Goal: Task Accomplishment & Management: Complete application form

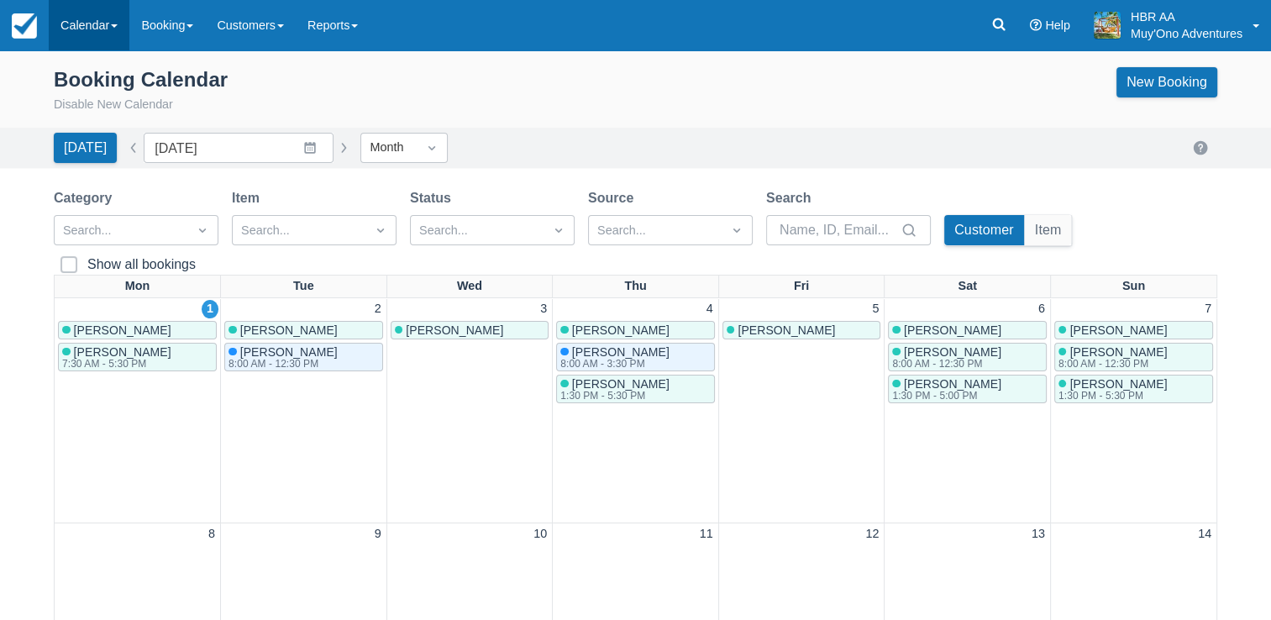
click at [109, 39] on link "Calendar" at bounding box center [89, 25] width 81 height 50
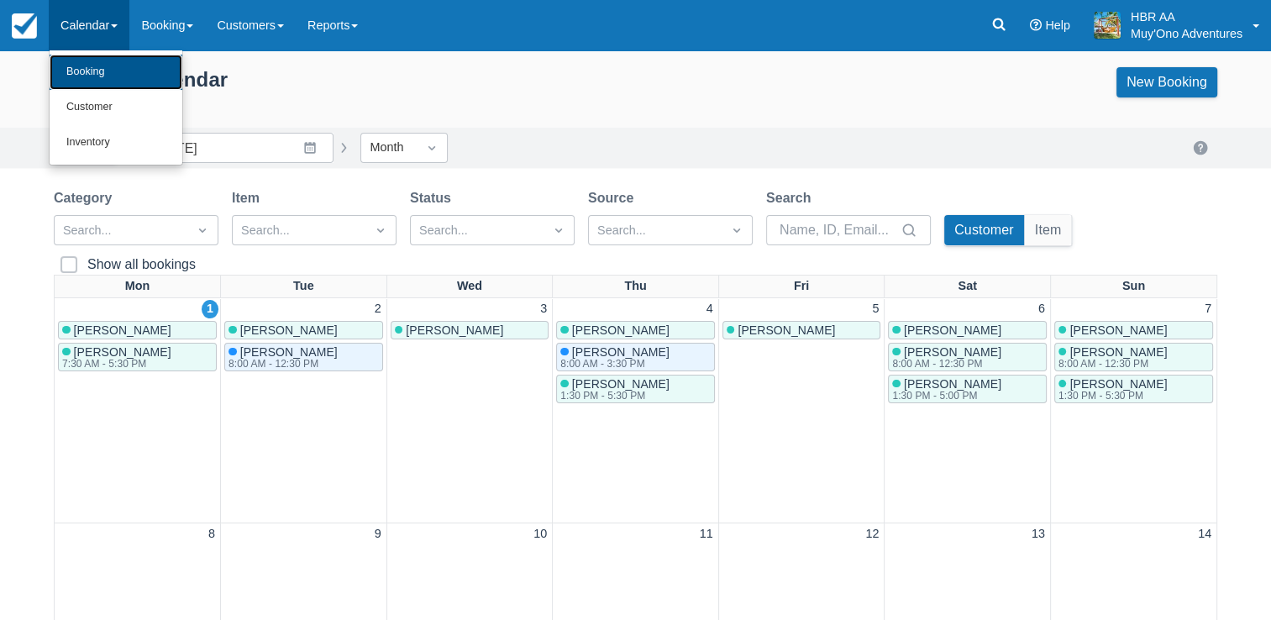
click at [107, 69] on link "Booking" at bounding box center [116, 72] width 133 height 35
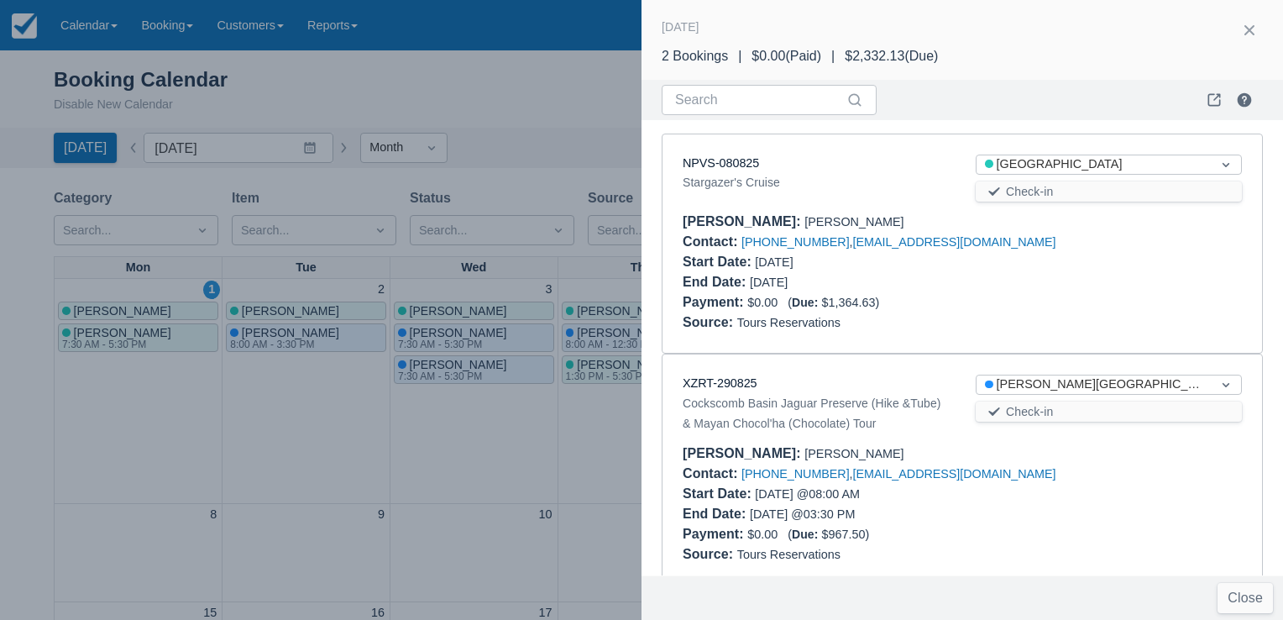
click at [859, 183] on div "Stargazer's Cruise" at bounding box center [816, 182] width 266 height 20
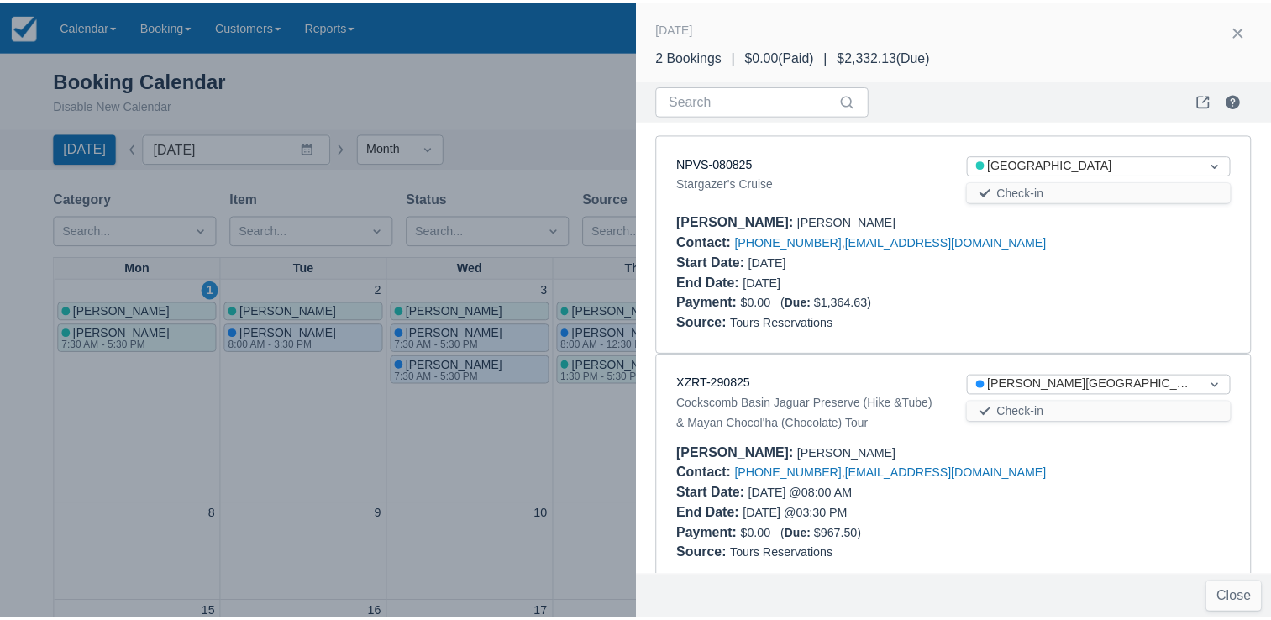
scroll to position [24, 0]
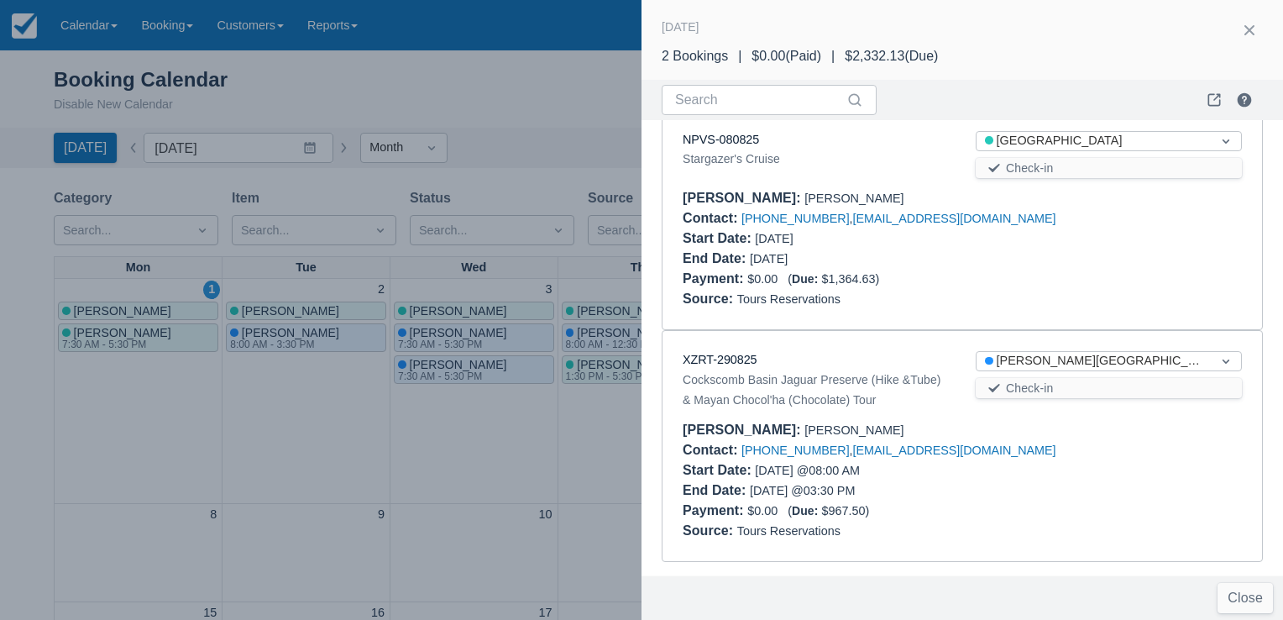
click at [520, 116] on div at bounding box center [641, 310] width 1283 height 620
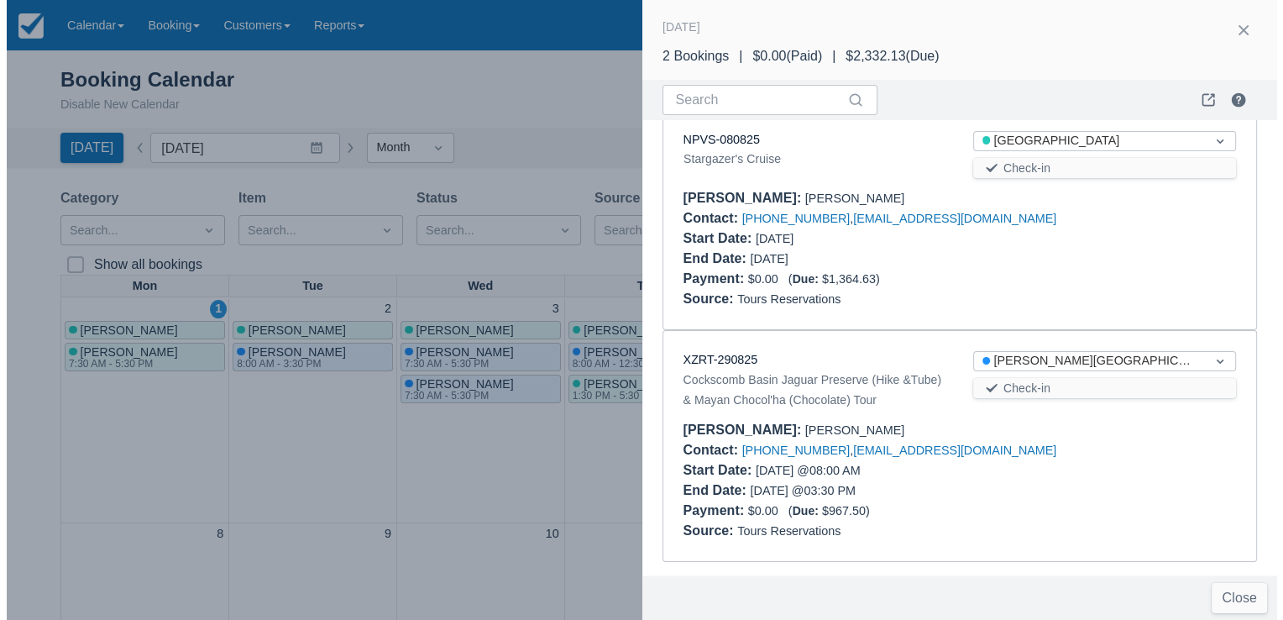
scroll to position [0, 0]
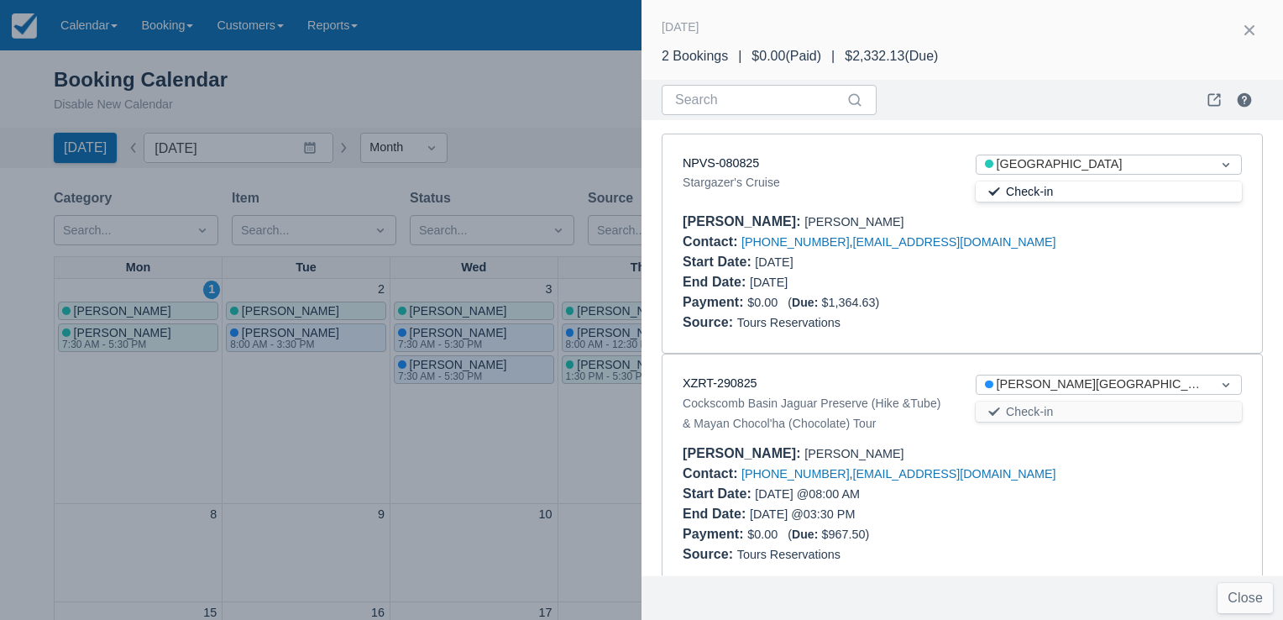
click at [1065, 198] on button "Check-in" at bounding box center [1109, 191] width 266 height 20
click at [1068, 191] on button "Check-out" at bounding box center [1109, 191] width 266 height 20
click at [1018, 189] on button "Reset Check-in" at bounding box center [1109, 191] width 266 height 20
click at [553, 133] on div at bounding box center [641, 310] width 1283 height 620
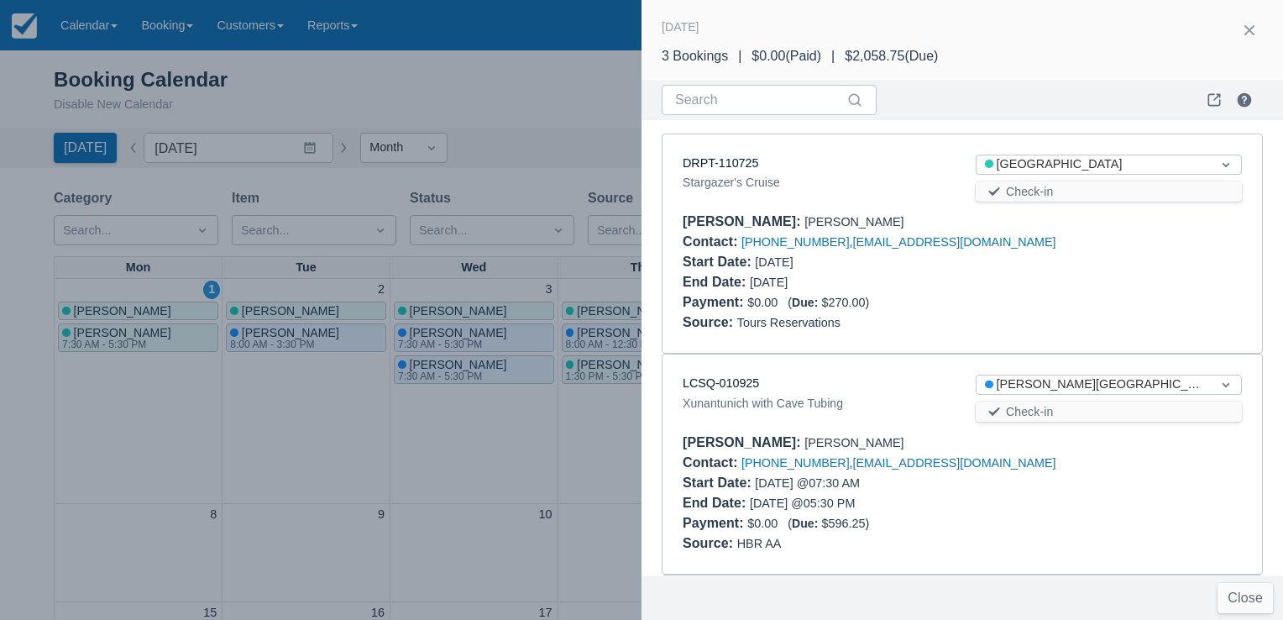
click at [1042, 287] on div at bounding box center [1108, 272] width 293 height 40
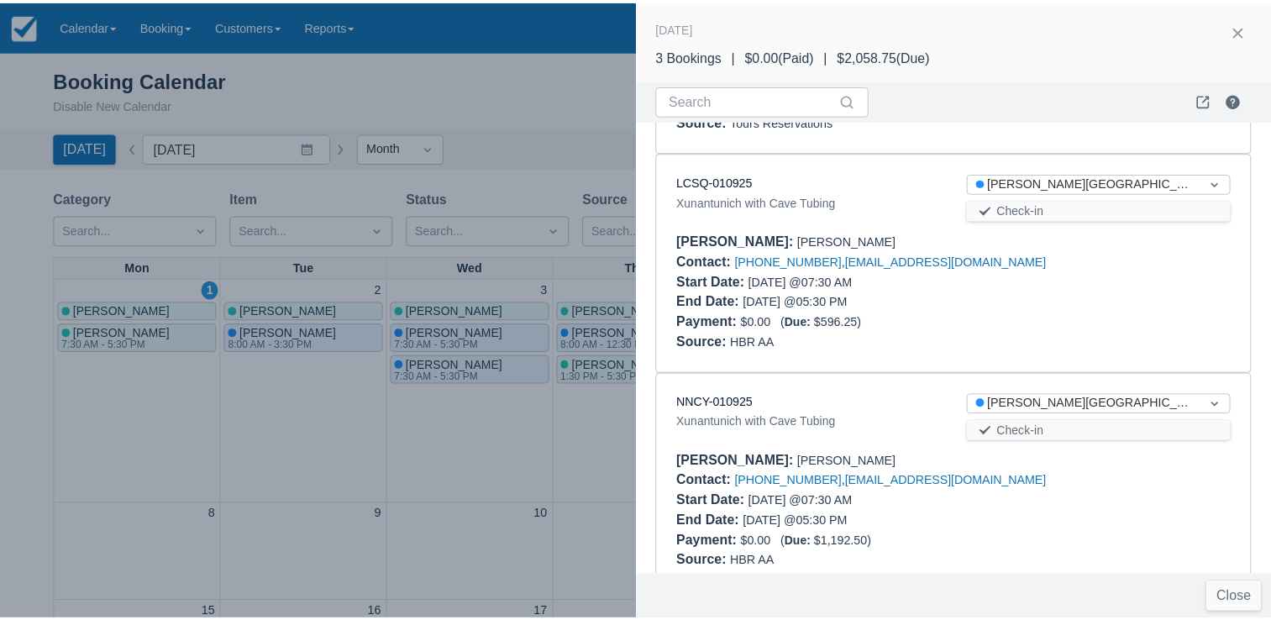
scroll to position [233, 0]
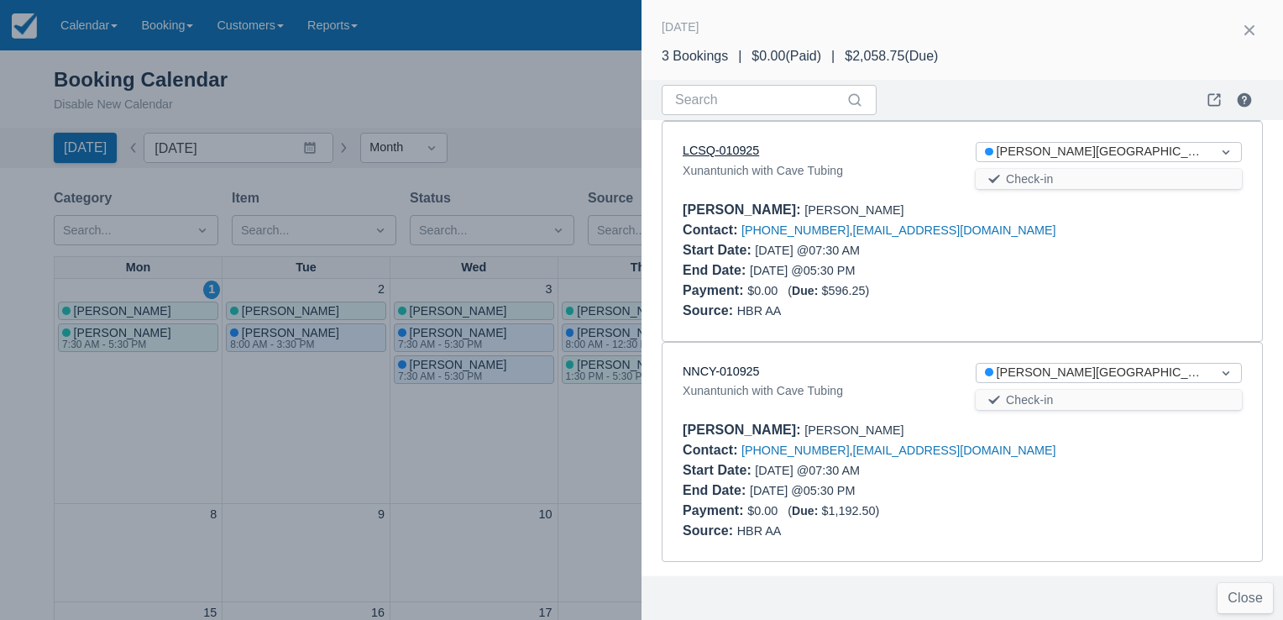
click at [735, 151] on link "LCSQ-010925" at bounding box center [721, 150] width 76 height 13
click at [732, 370] on link "NNCY-010925" at bounding box center [721, 371] width 76 height 13
click at [1249, 32] on button "button" at bounding box center [1249, 30] width 27 height 27
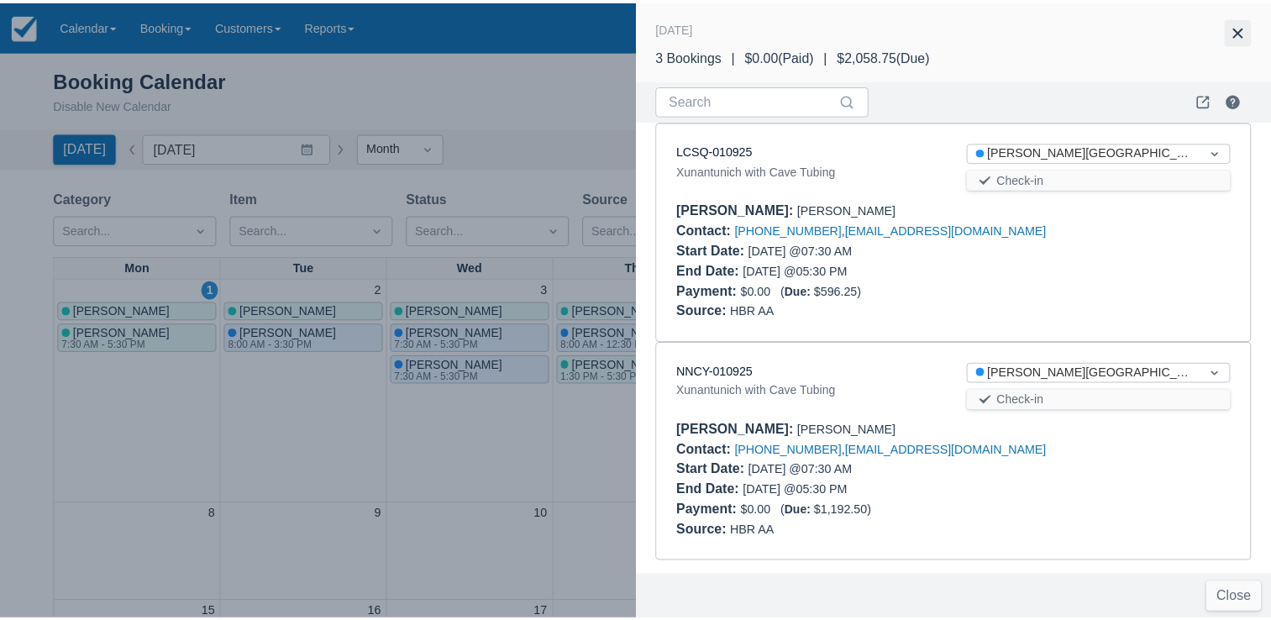
scroll to position [0, 0]
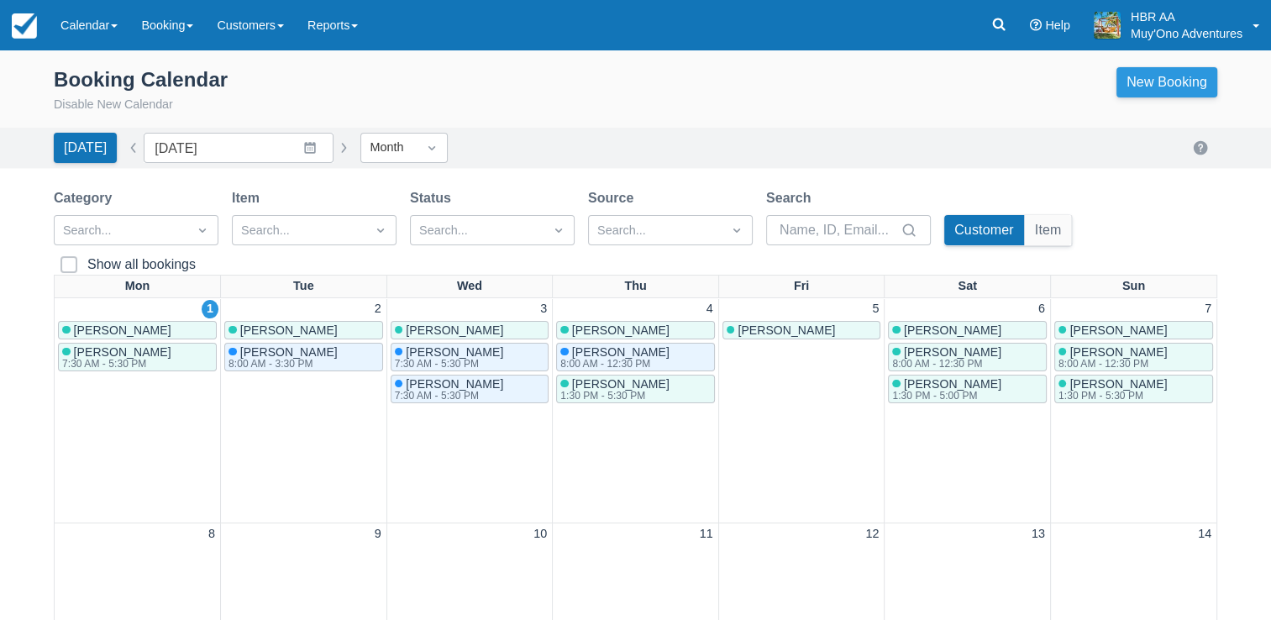
click at [1165, 79] on link "New Booking" at bounding box center [1166, 82] width 101 height 30
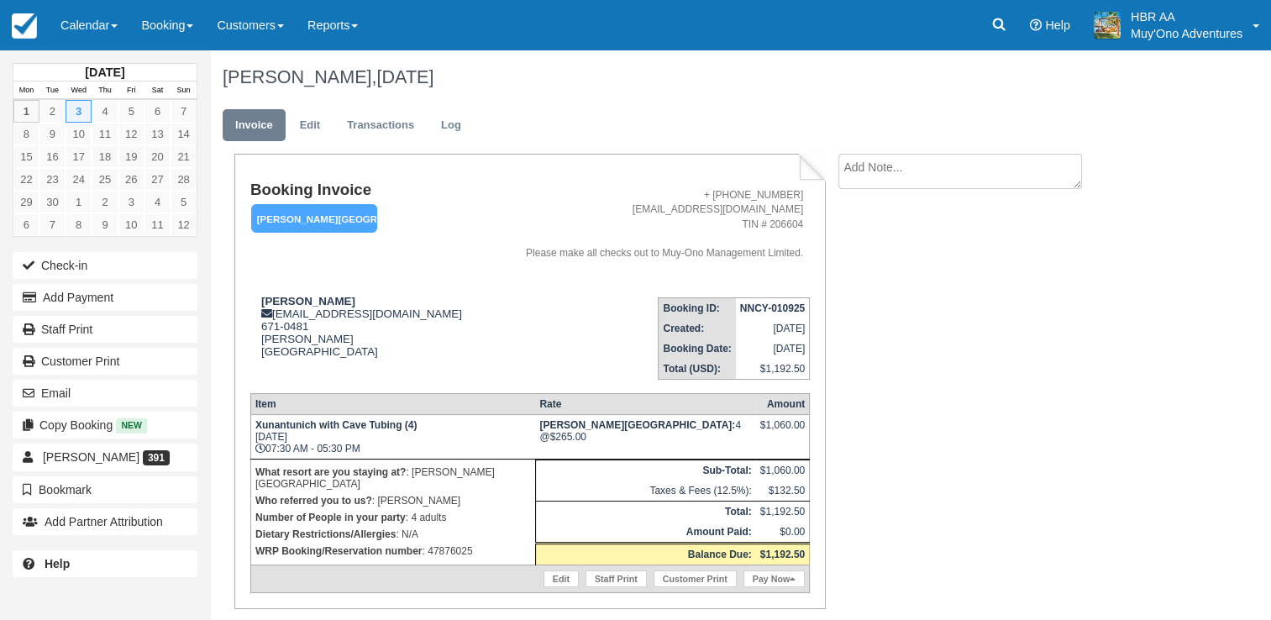
click at [841, 385] on div "Booking Invoice Hopkins Bay Resort   Pending HOLD Deposit Paid Cancelled Void M…" at bounding box center [672, 412] width 924 height 516
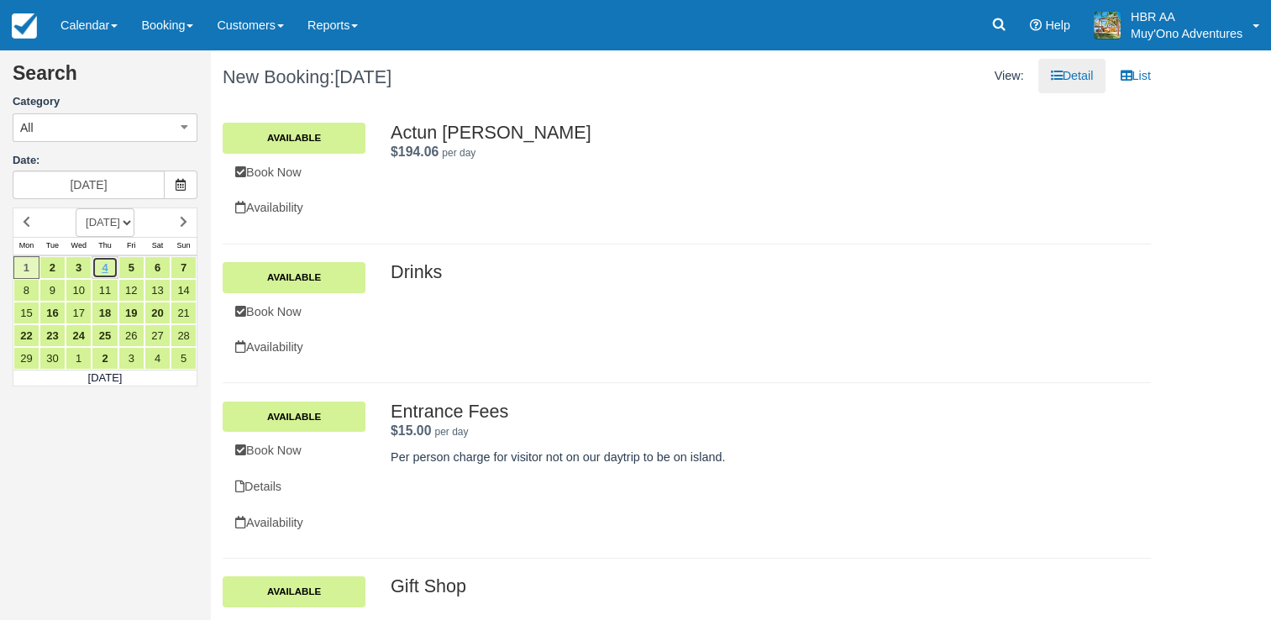
click at [97, 269] on link "4" at bounding box center [105, 267] width 26 height 23
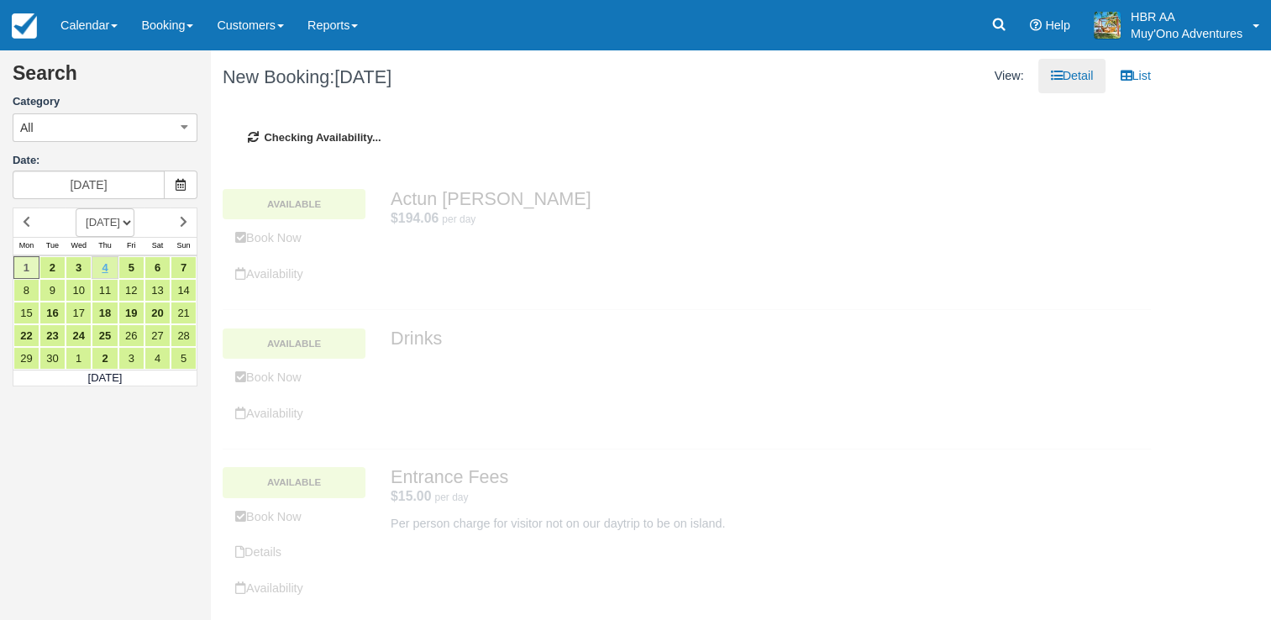
type input "09/04/25"
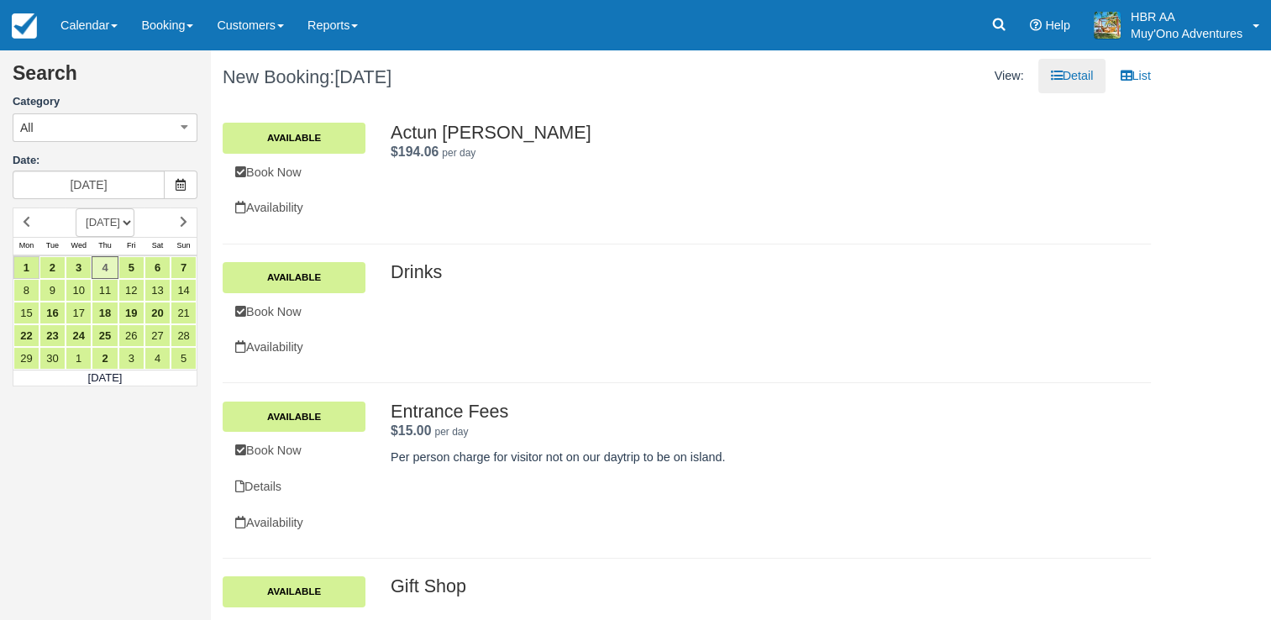
click at [681, 177] on div "Actun Tunichil Muknal $194.06 per day . Available Book Now Availability Actun T…" at bounding box center [686, 174] width 953 height 102
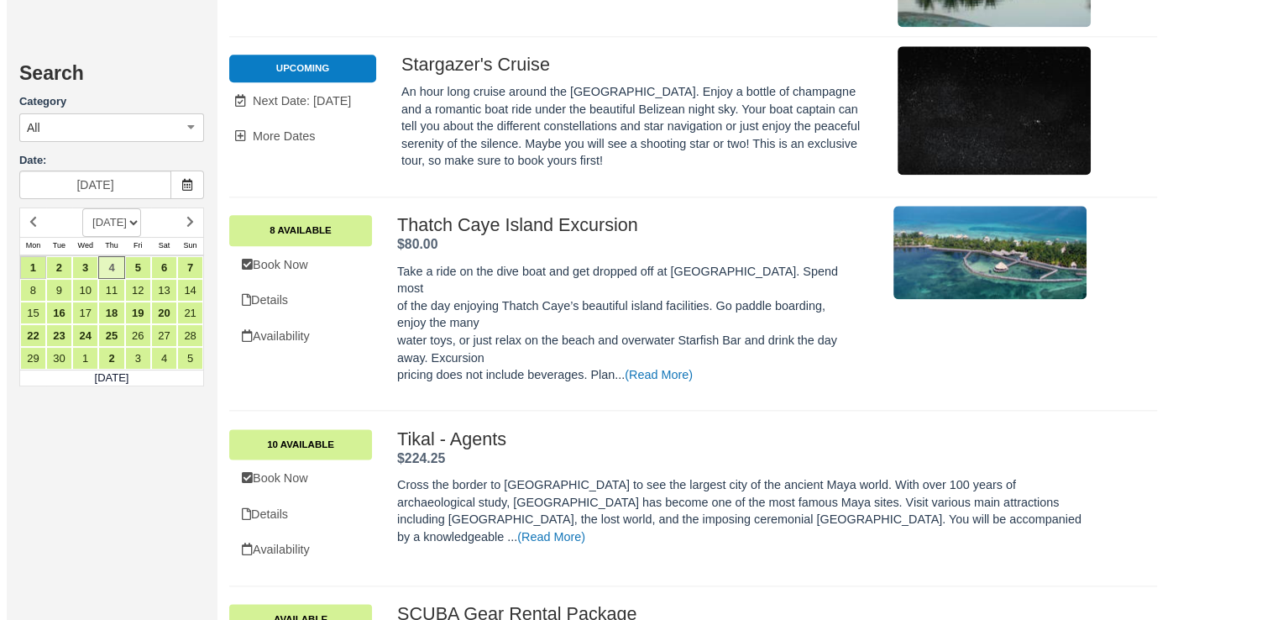
scroll to position [2083, 0]
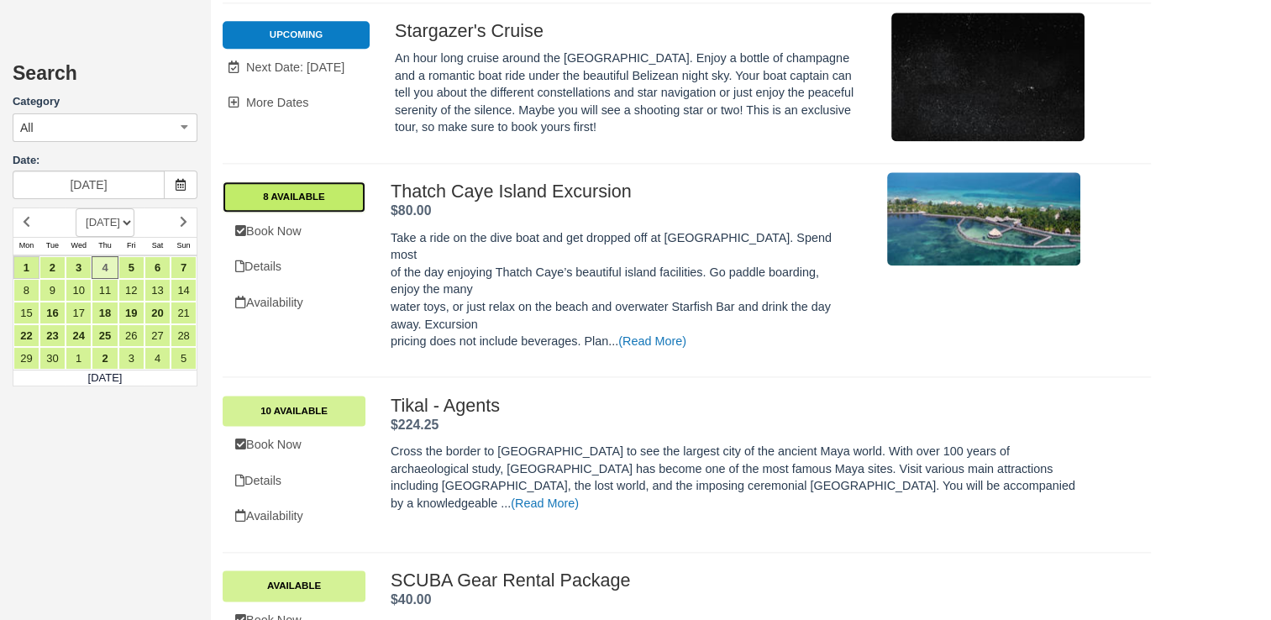
click at [347, 181] on link "8 Available" at bounding box center [294, 196] width 143 height 30
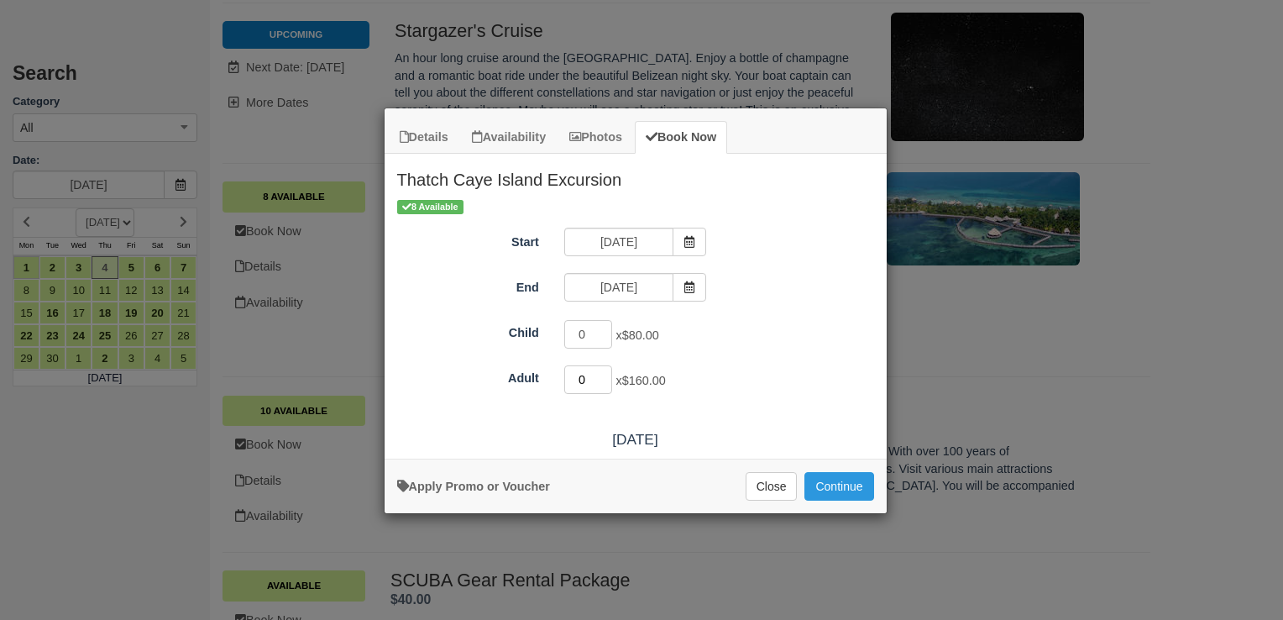
click at [588, 372] on input "0" at bounding box center [588, 379] width 49 height 29
type input "2"
type input "4"
click at [846, 489] on button "Continue" at bounding box center [839, 486] width 69 height 29
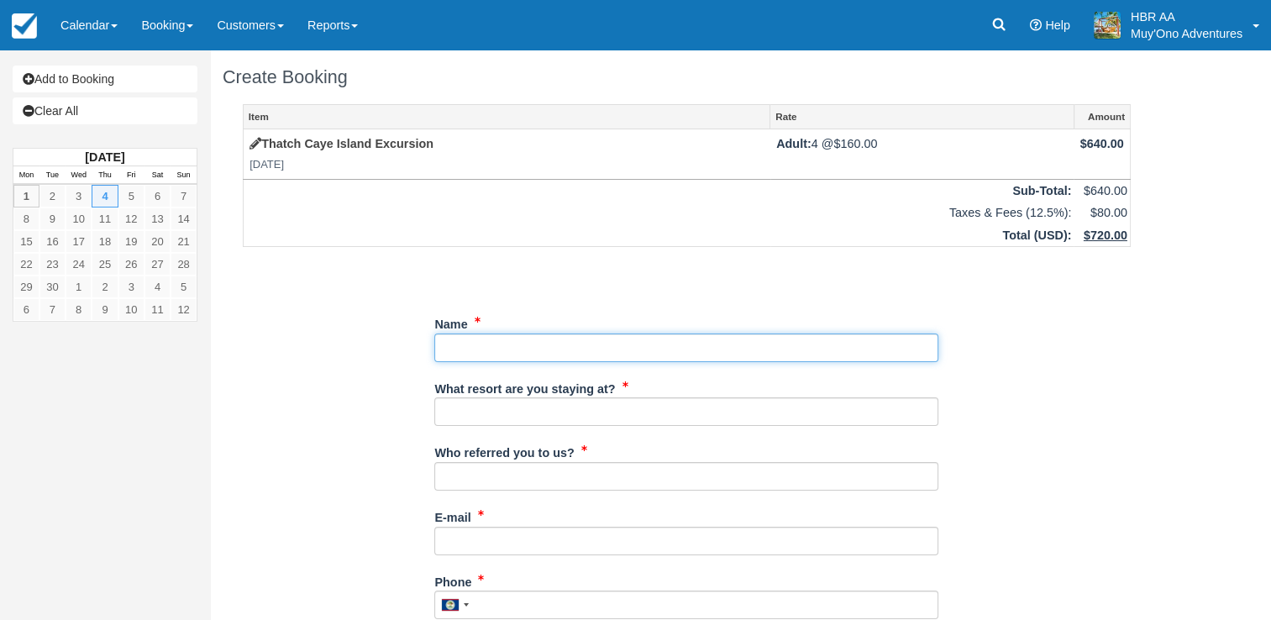
click at [701, 350] on input "Name" at bounding box center [686, 347] width 504 height 29
type input "[PERSON_NAME]"
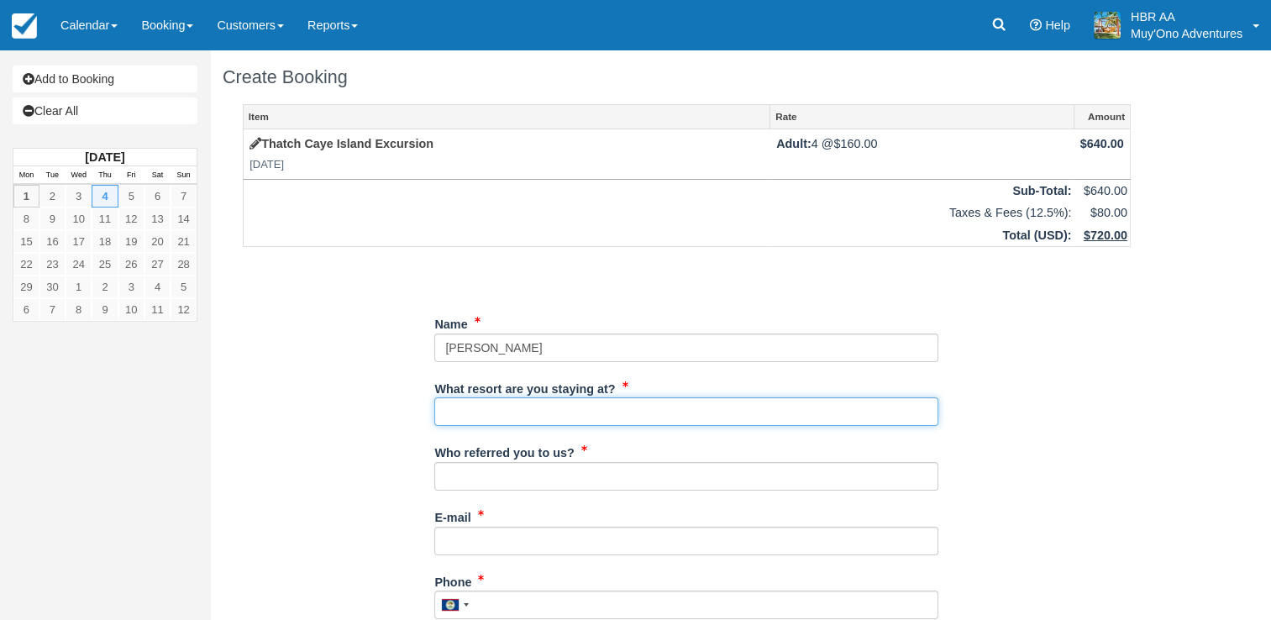
click at [619, 415] on input "What resort are you staying at?" at bounding box center [686, 411] width 504 height 29
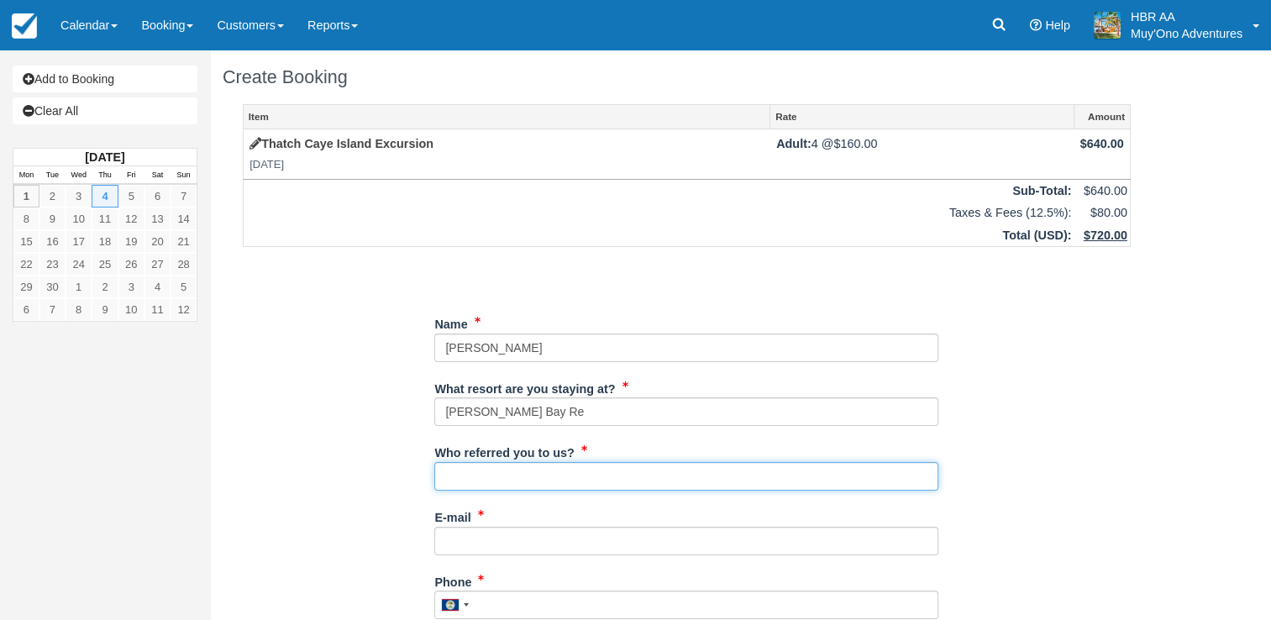
click at [442, 479] on input "Who referred you to us?" at bounding box center [686, 476] width 504 height 29
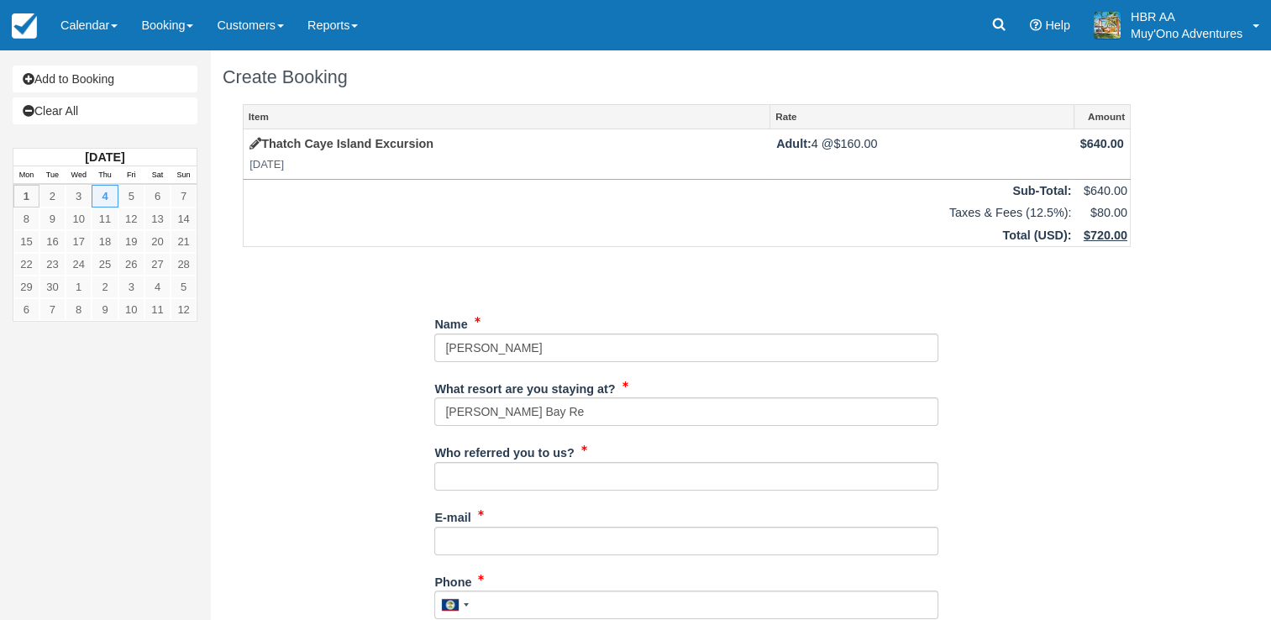
click at [284, 383] on div "Item Rate Amount Thatch Caye Island Excursion Thu Sep 4, 2025 Adult: 4 @ $160.0…" at bounding box center [687, 601] width 928 height 994
click at [559, 412] on input "Hopkins Bay Re" at bounding box center [686, 411] width 504 height 29
type input "[PERSON_NAME][GEOGRAPHIC_DATA]"
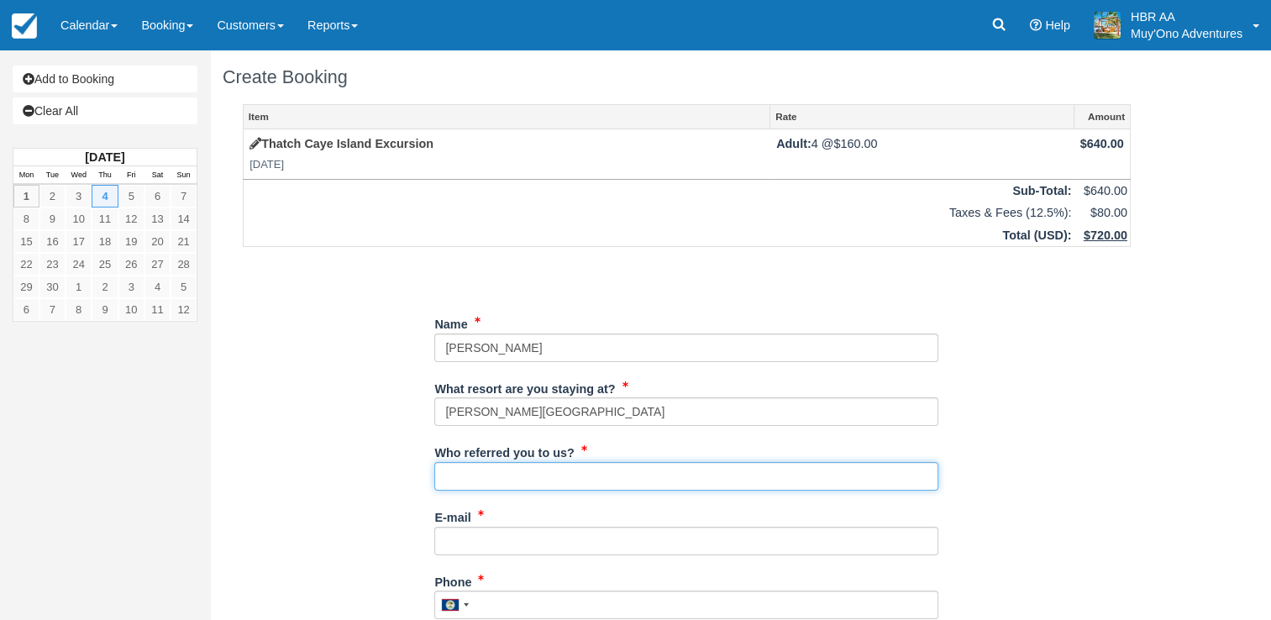
click at [535, 482] on input "Who referred you to us?" at bounding box center [686, 476] width 504 height 29
type input "J.F."
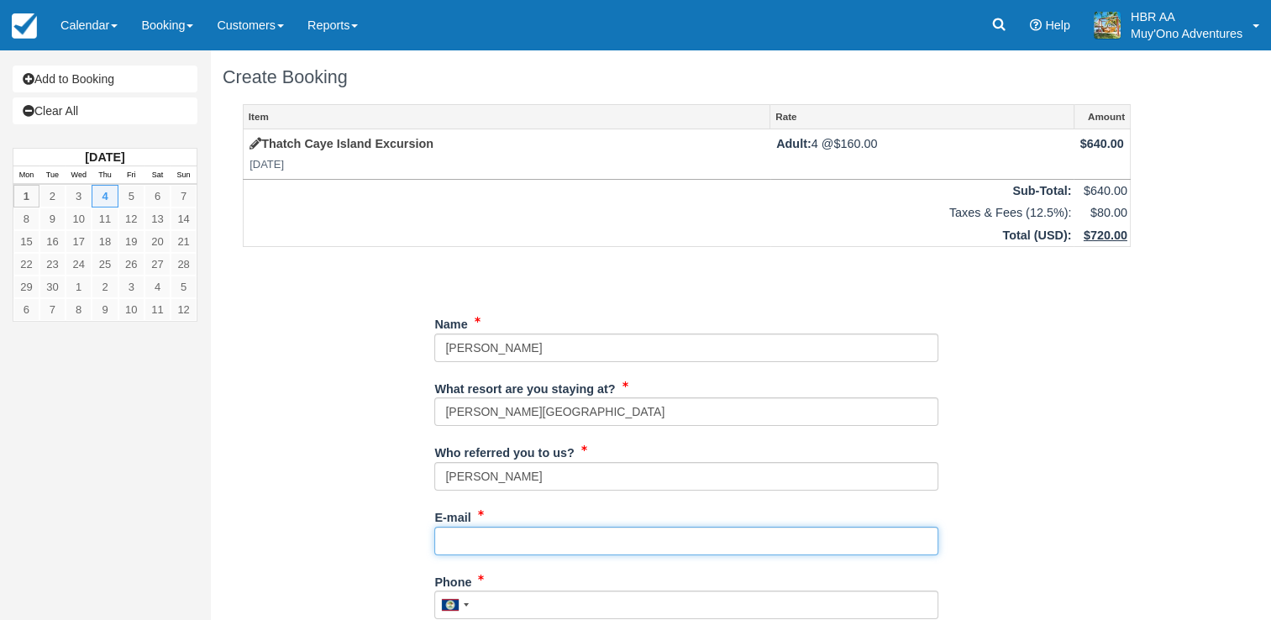
type input "[EMAIL_ADDRESS][DOMAIN_NAME]"
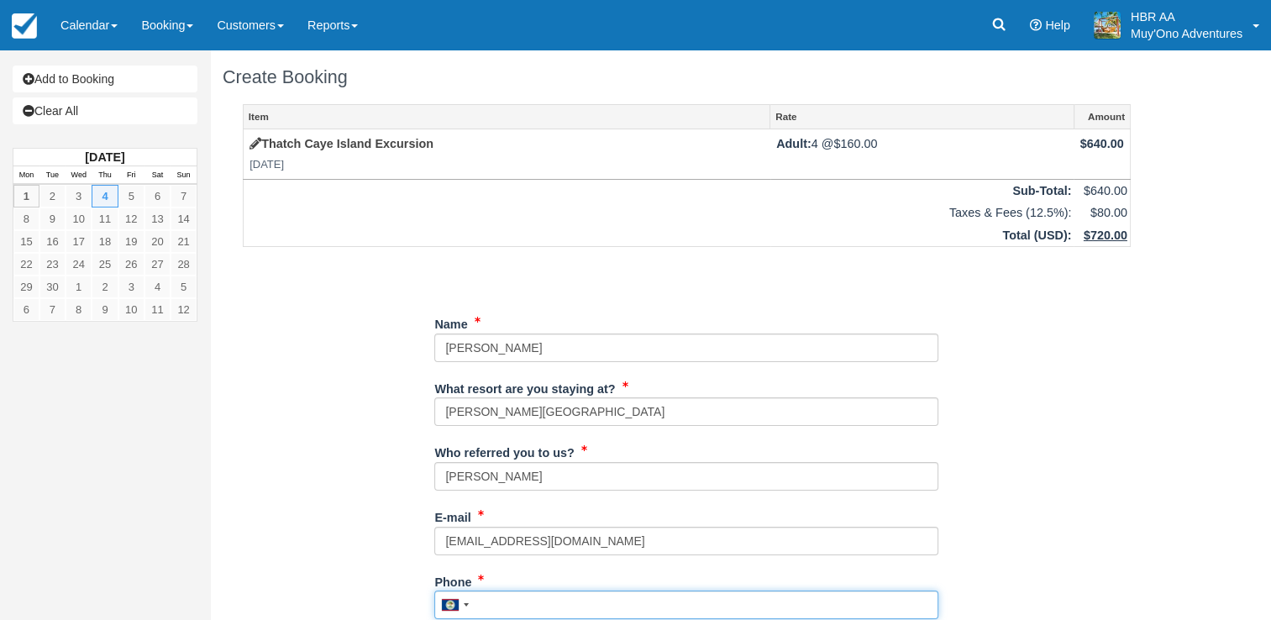
type input "671-0481"
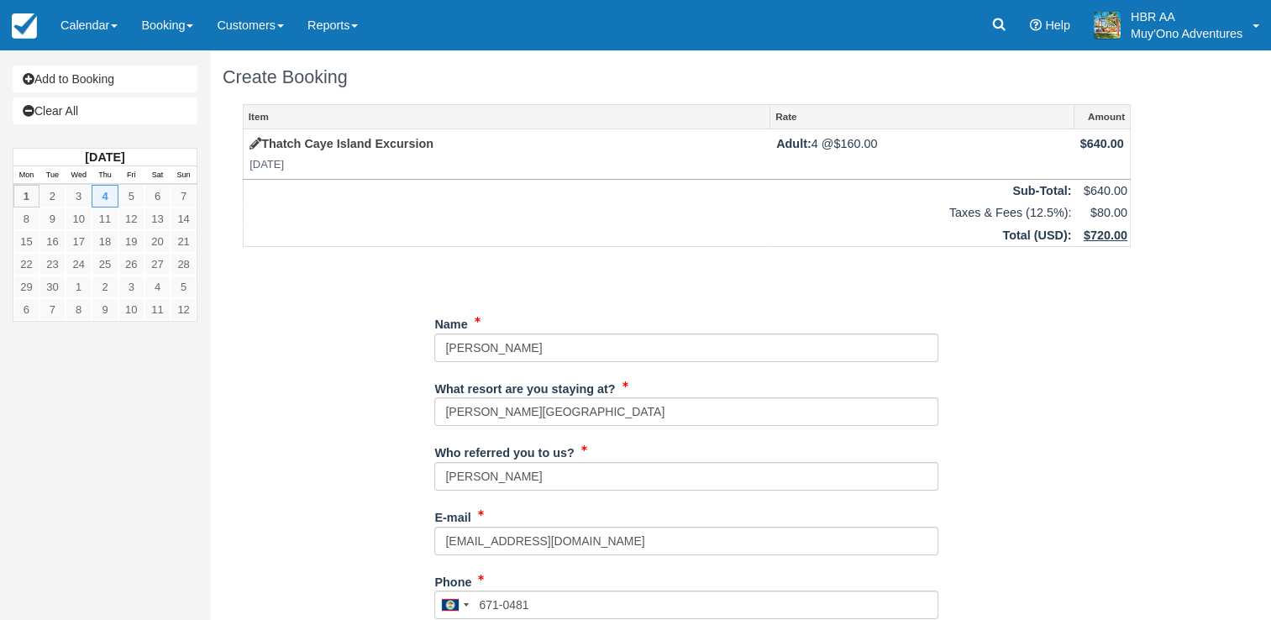
type input "[PERSON_NAME]"
type input "[GEOGRAPHIC_DATA]"
type input "4 adults"
type input "N/A"
type input "47876025"
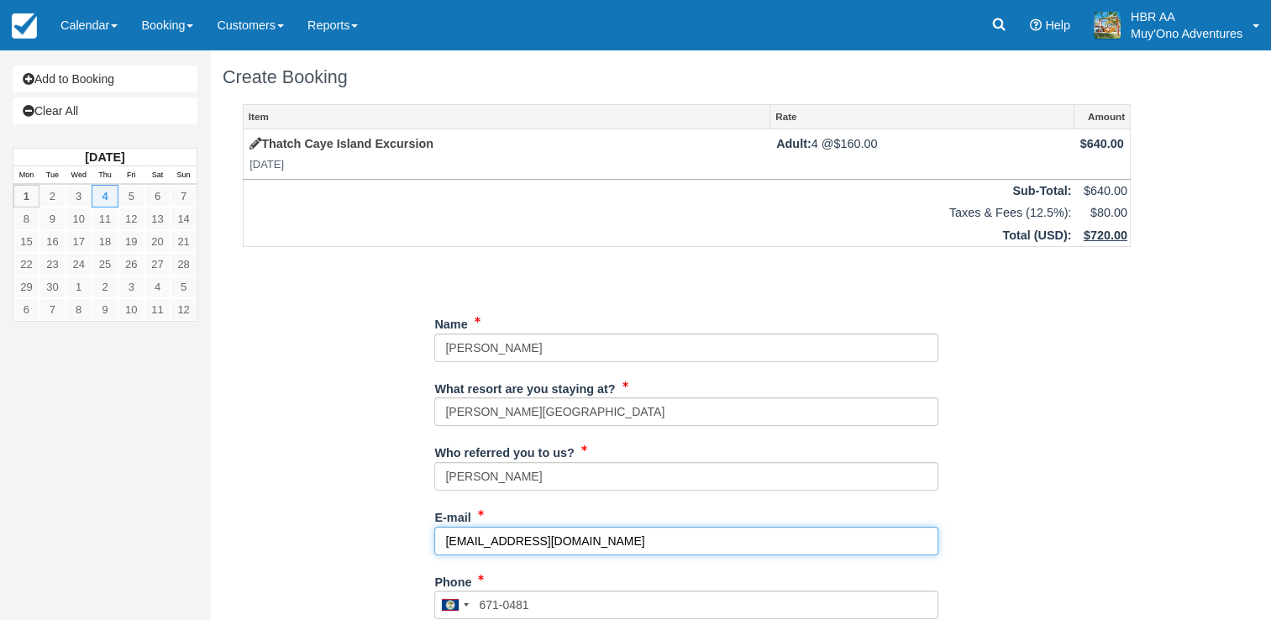
click at [672, 538] on input "[EMAIL_ADDRESS][DOMAIN_NAME]" at bounding box center [686, 541] width 504 height 29
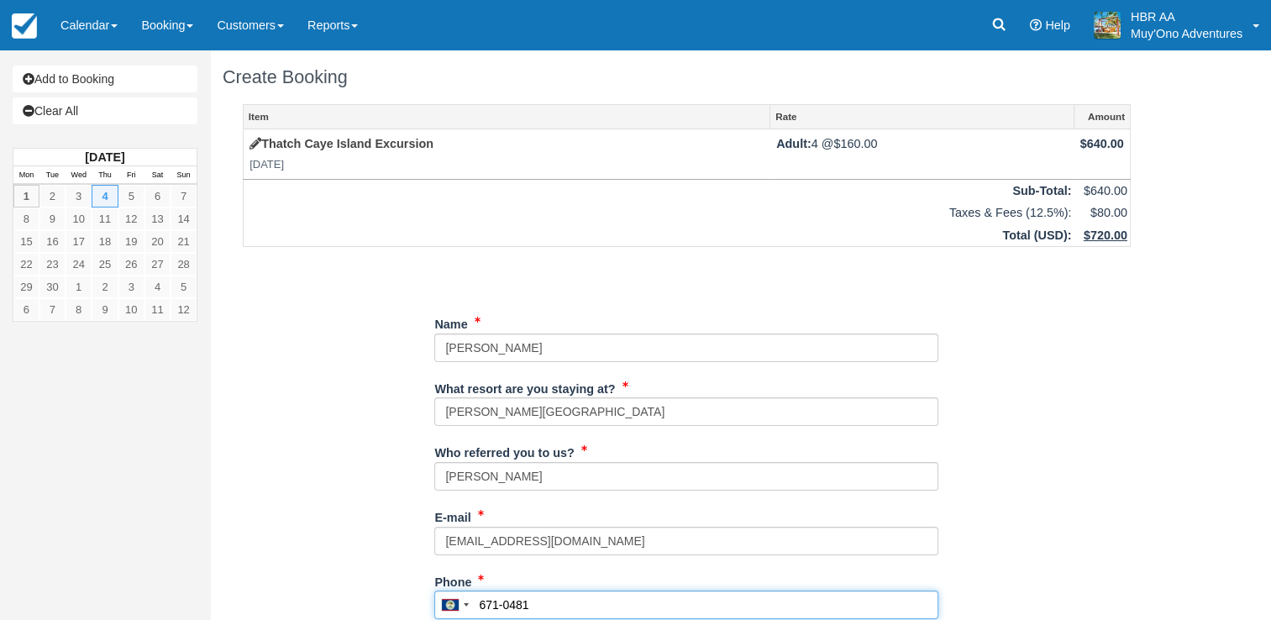
click at [600, 596] on input "671-0481" at bounding box center [686, 604] width 504 height 29
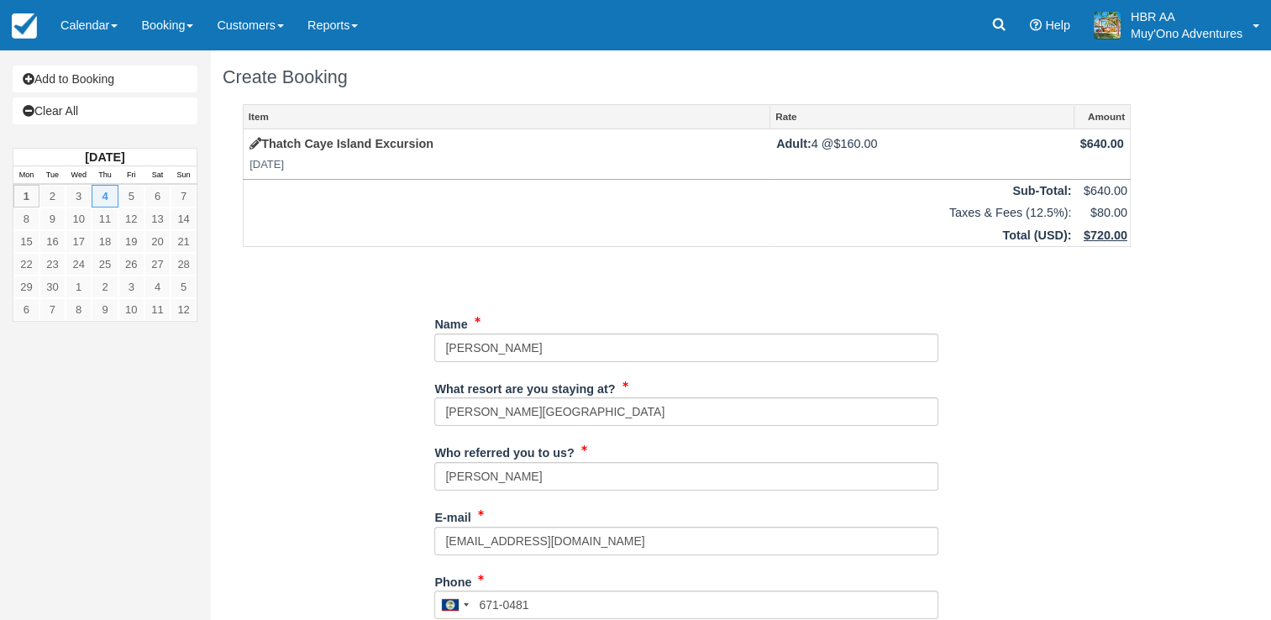
click at [392, 492] on div "Item Rate Amount Thatch Caye Island Excursion Thu Sep 4, 2025 Adult: 4 @ $160.0…" at bounding box center [687, 601] width 928 height 994
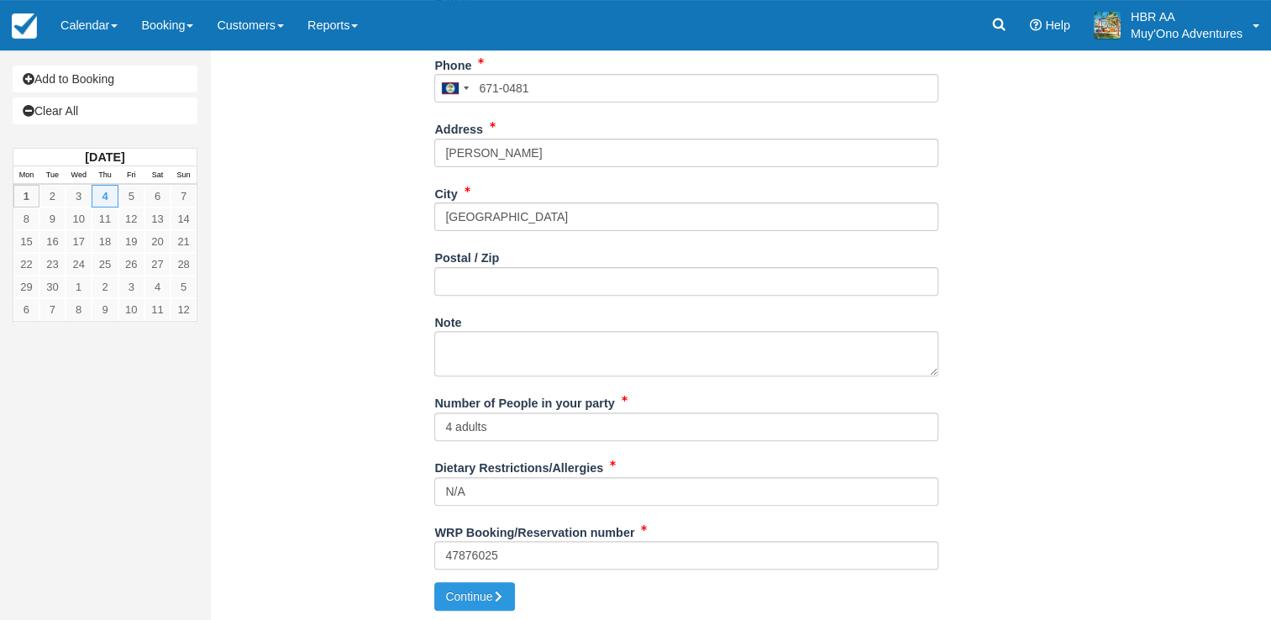
scroll to position [517, 0]
click at [527, 359] on textarea "Note" at bounding box center [686, 352] width 504 height 45
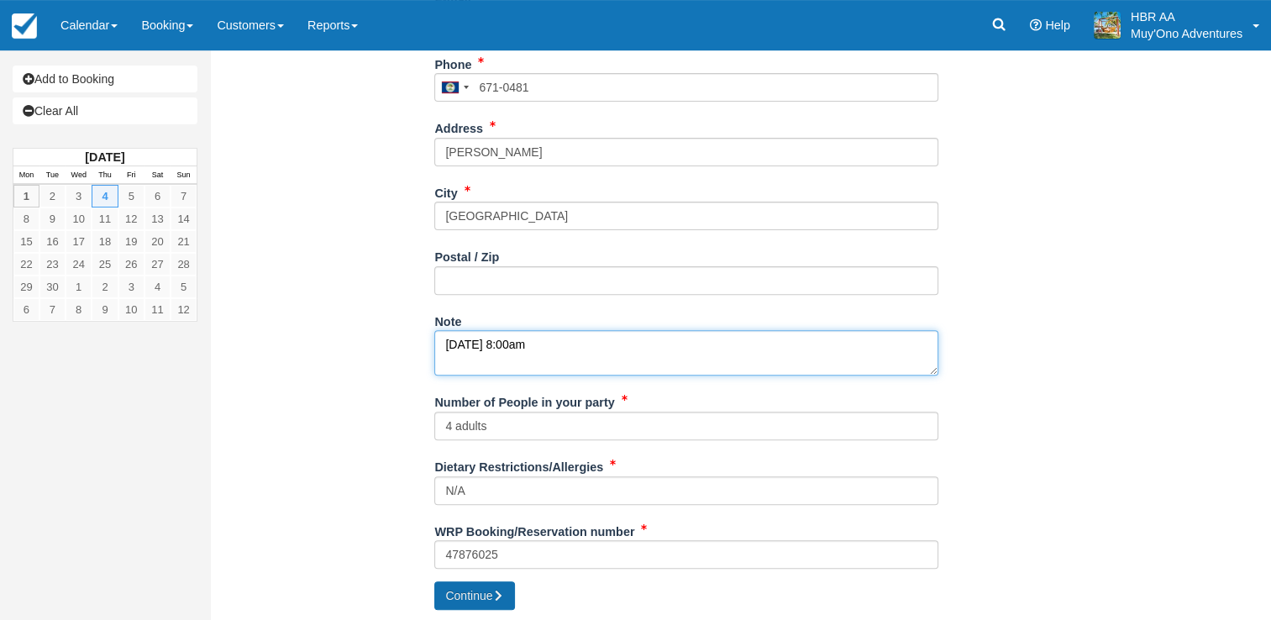
type textarea "[DATE] 8:00am"
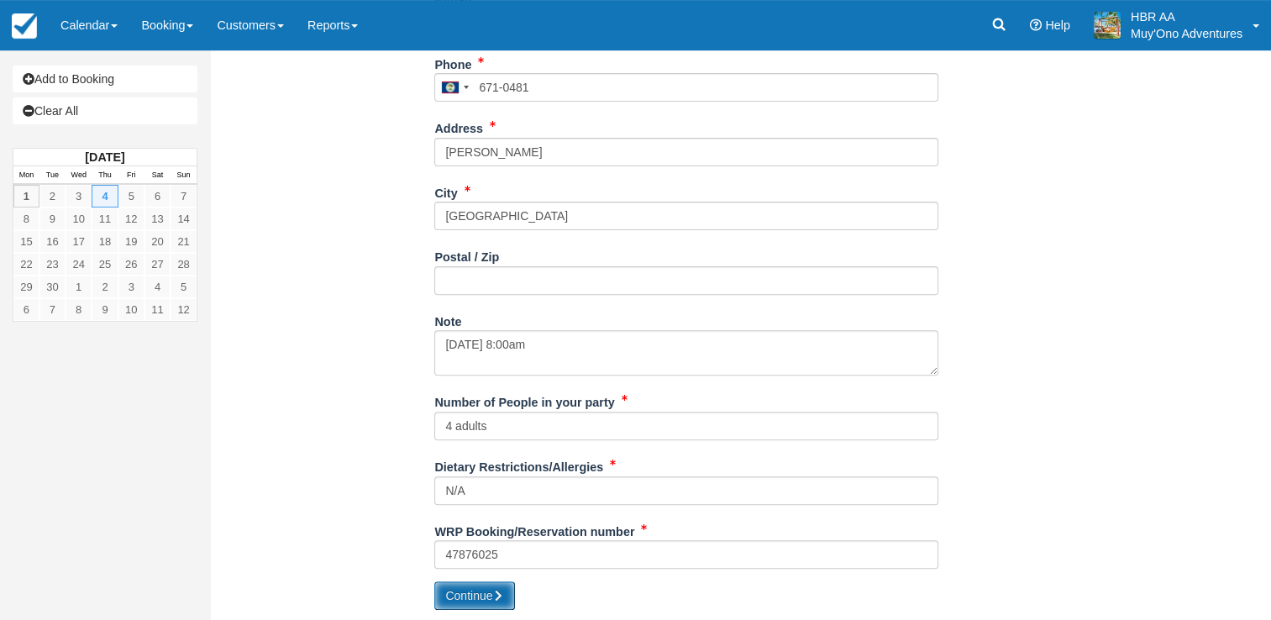
click at [459, 601] on button "Continue" at bounding box center [474, 595] width 81 height 29
type input "+5016710481"
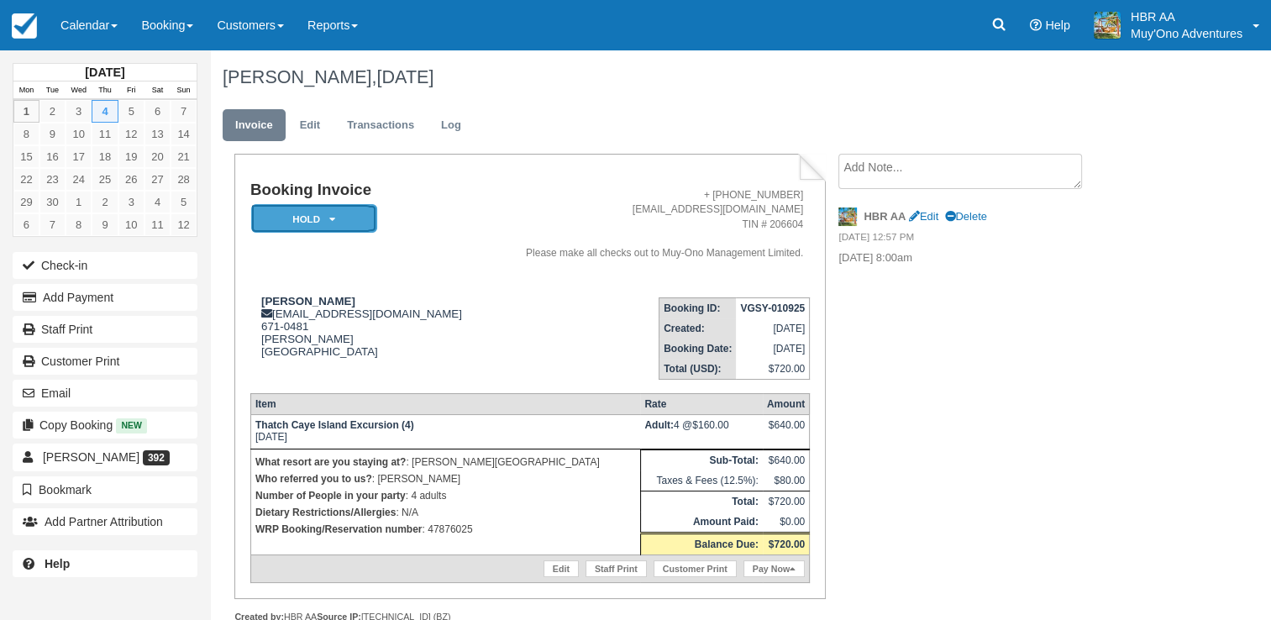
click at [344, 217] on em "HOLD" at bounding box center [314, 218] width 126 height 29
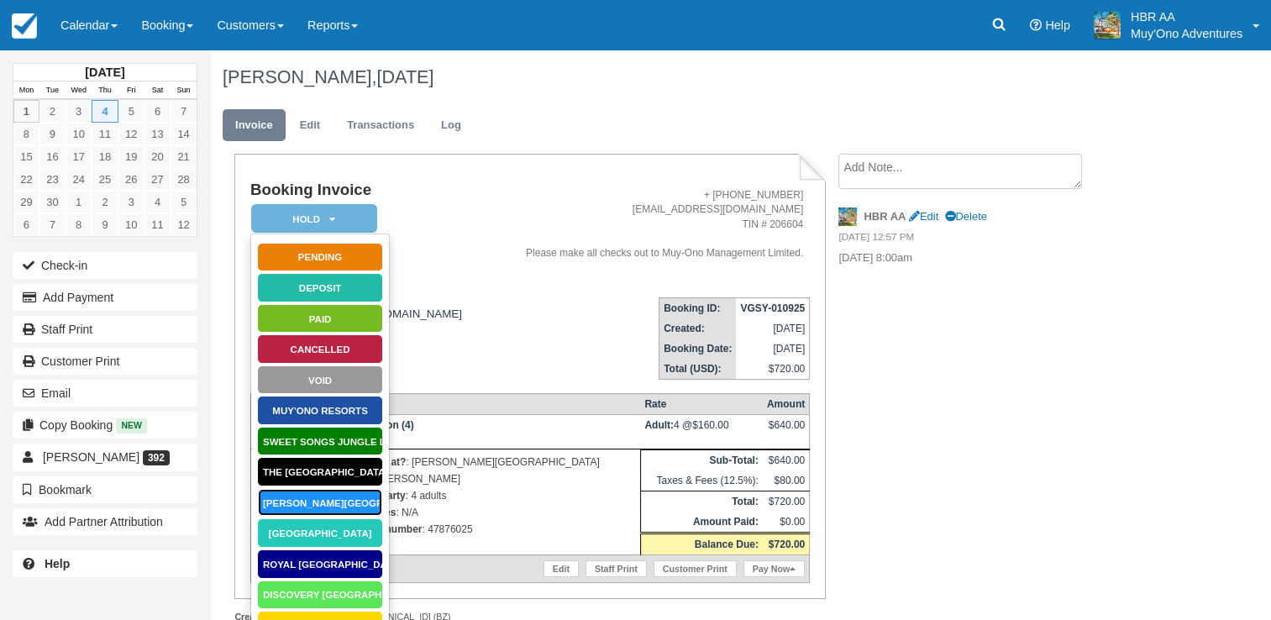
click at [305, 496] on link "[PERSON_NAME][GEOGRAPHIC_DATA]" at bounding box center [320, 502] width 126 height 29
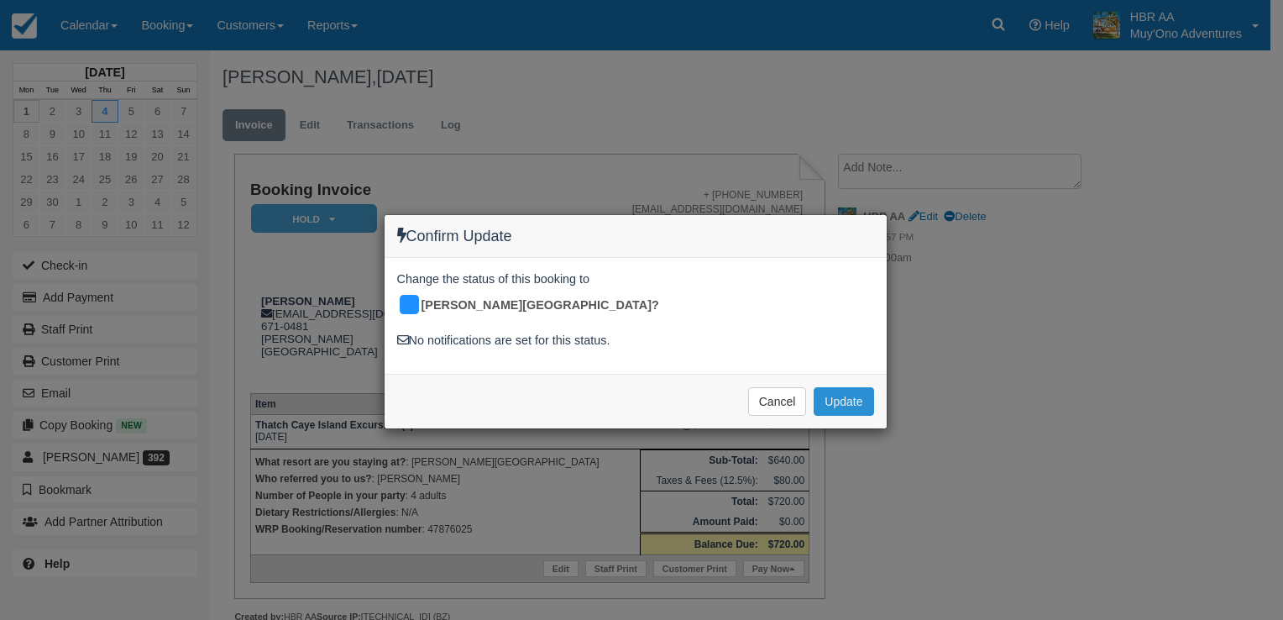
click at [850, 387] on button "Update" at bounding box center [844, 401] width 60 height 29
